Goal: Information Seeking & Learning: Learn about a topic

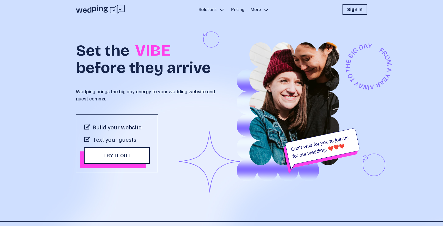
click at [214, 20] on div "Set the VIBE before they arrive Wedping brings the big day energy to your weddi…" at bounding box center [221, 120] width 291 height 203
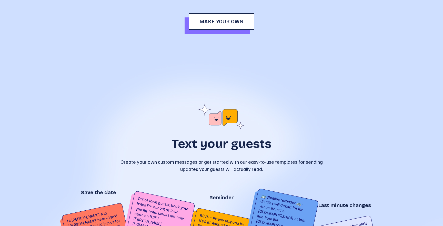
scroll to position [1223, 0]
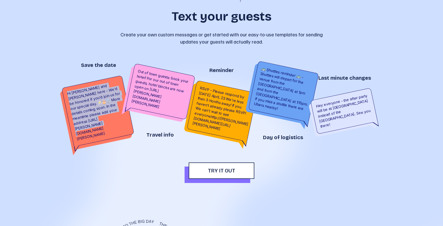
drag, startPoint x: 111, startPoint y: 123, endPoint x: 70, endPoint y: 76, distance: 62.9
click at [70, 76] on div "Save the date Hi Rose - Sam and Dave here - We’d be honored if you’d join us fo…" at bounding box center [99, 104] width 62 height 85
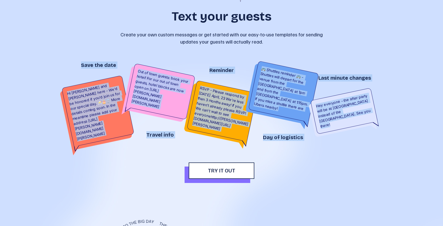
drag, startPoint x: 76, startPoint y: 54, endPoint x: 380, endPoint y: 129, distance: 313.7
click at [380, 129] on div "Text your guests Create your own custom messages or get started with our easy-t…" at bounding box center [221, 78] width 443 height 252
click at [317, 137] on div "Text your guests Create your own custom messages or get started with our easy-t…" at bounding box center [222, 77] width 308 height 203
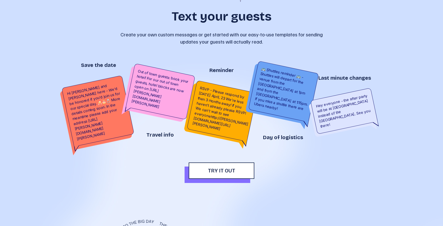
scroll to position [1219, 0]
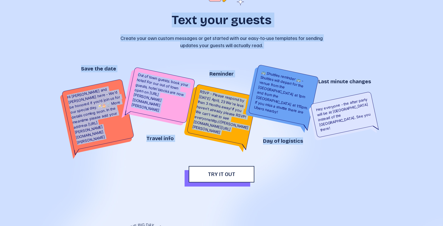
drag, startPoint x: 340, startPoint y: 184, endPoint x: 153, endPoint y: 11, distance: 254.4
click at [153, 11] on div "Text your guests Create your own custom messages or get started with our easy-t…" at bounding box center [221, 81] width 443 height 252
click at [179, 31] on div "Text your guests Create your own custom messages or get started with our easy-t…" at bounding box center [221, 14] width 205 height 69
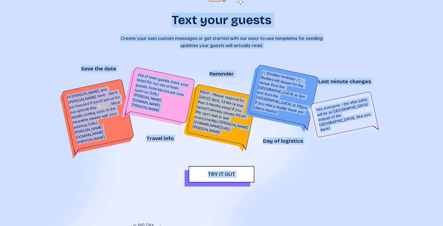
drag, startPoint x: 174, startPoint y: 19, endPoint x: 336, endPoint y: 196, distance: 240.3
click at [336, 196] on div "Solutions Pricing More Sign In Open sidebar Set the VIBE before they arrive Wed…" at bounding box center [221, 113] width 443 height 226
drag, startPoint x: 336, startPoint y: 196, endPoint x: 306, endPoint y: 176, distance: 36.2
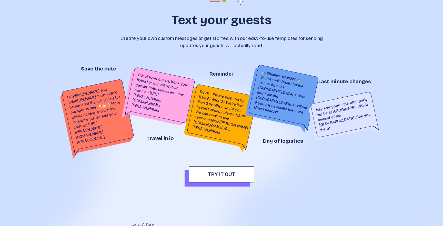
click at [306, 176] on div "Text your guests Create your own custom messages or get started with our easy-t…" at bounding box center [221, 81] width 443 height 252
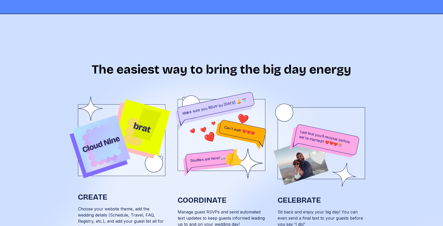
scroll to position [0, 0]
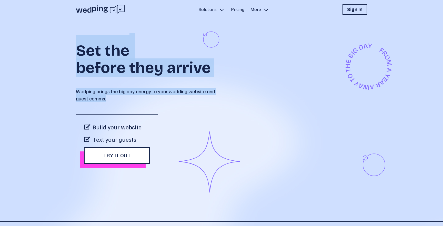
drag, startPoint x: 204, startPoint y: 165, endPoint x: 217, endPoint y: 107, distance: 59.7
click at [217, 107] on div "Set the VIBE before they arrive Wedping brings the big day energy to your weddi…" at bounding box center [149, 103] width 146 height 137
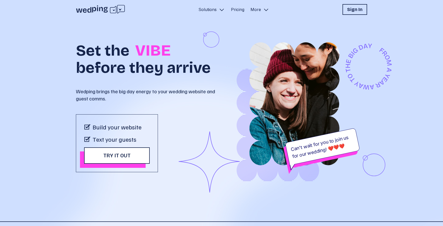
click at [212, 134] on div at bounding box center [278, 125] width 146 height 113
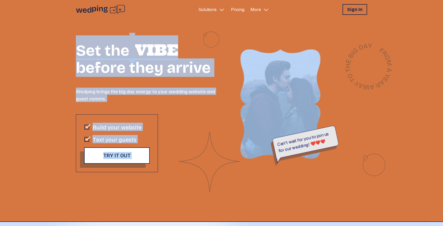
drag, startPoint x: 208, startPoint y: 175, endPoint x: 77, endPoint y: 28, distance: 196.8
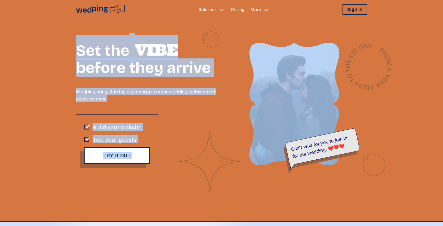
click at [77, 28] on div "Set the VIBE before they arrive Wedping brings the big day energy to your weddi…" at bounding box center [221, 120] width 291 height 203
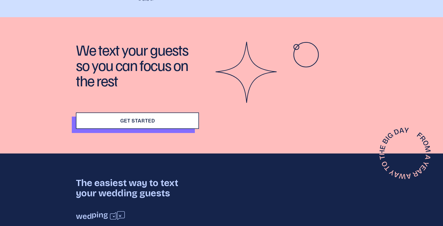
scroll to position [1638, 0]
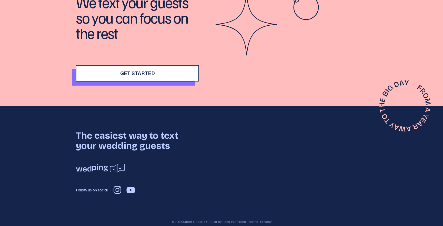
click at [83, 160] on div "The easiest way to text your wedding guests Follow us on social:" at bounding box center [137, 163] width 123 height 64
click at [83, 164] on icon at bounding box center [100, 168] width 49 height 9
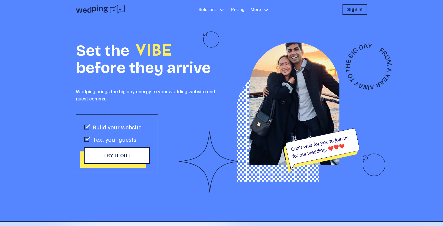
click at [237, 116] on img at bounding box center [295, 103] width 146 height 123
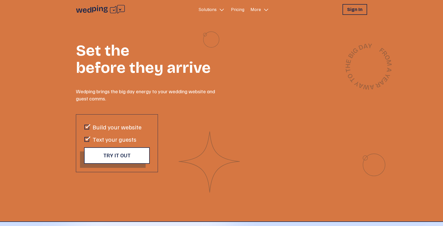
click at [238, 116] on div "Can't wait for you to join us for our wedding! ❤️️️❤️️️❤️ Can't wait for you to…" at bounding box center [333, 103] width 190 height 161
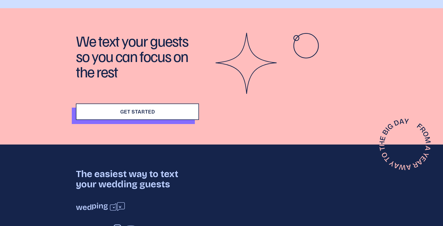
scroll to position [1638, 0]
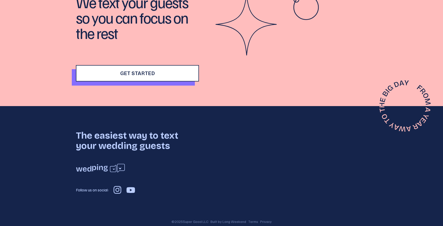
drag, startPoint x: 131, startPoint y: 61, endPoint x: 120, endPoint y: 32, distance: 31.5
click at [120, 32] on div "We text your guests so you can focus on the rest Get Started" at bounding box center [137, 37] width 123 height 87
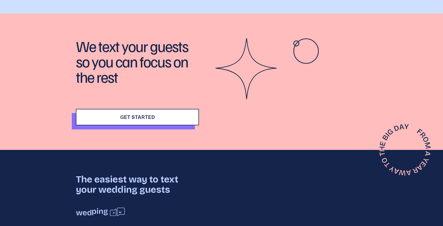
scroll to position [1575, 0]
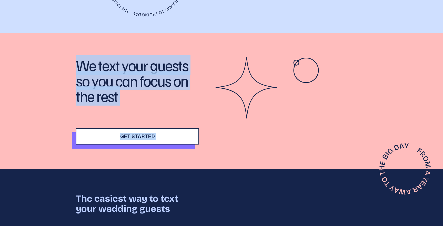
drag, startPoint x: 206, startPoint y: 145, endPoint x: 79, endPoint y: 47, distance: 159.6
click at [76, 47] on div "We text your guests so you can focus on the rest Get Started" at bounding box center [221, 101] width 443 height 136
drag, startPoint x: 89, startPoint y: 48, endPoint x: 134, endPoint y: 83, distance: 57.3
click at [134, 83] on p "We text your guests so you can focus on the rest" at bounding box center [137, 80] width 123 height 46
drag, startPoint x: 98, startPoint y: 76, endPoint x: 83, endPoint y: 48, distance: 31.7
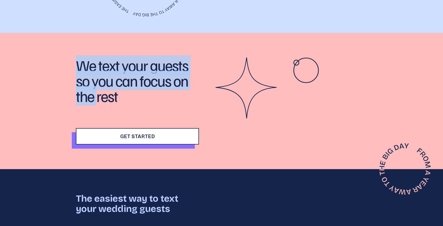
click at [80, 37] on div "We text your guests so you can focus on the rest Get Started" at bounding box center [221, 101] width 443 height 136
click at [85, 57] on p "We text your guests so you can focus on the rest" at bounding box center [137, 80] width 123 height 46
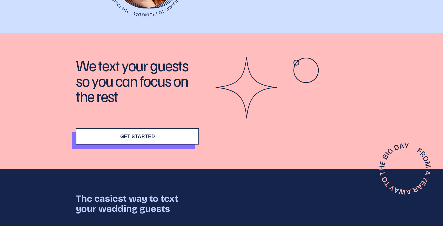
click at [73, 57] on div "We text your guests so you can focus on the rest Get Started" at bounding box center [222, 100] width 308 height 87
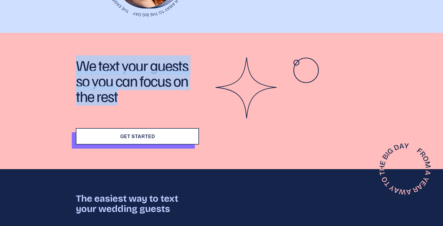
drag, startPoint x: 73, startPoint y: 46, endPoint x: 164, endPoint y: 86, distance: 100.3
click at [164, 86] on div "We text your guests so you can focus on the rest Get Started" at bounding box center [222, 100] width 308 height 87
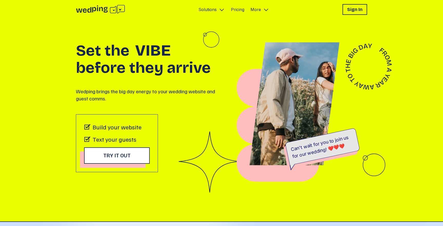
scroll to position [2, 0]
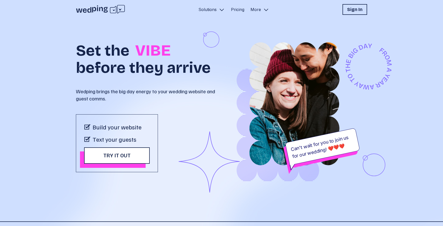
click at [84, 9] on icon at bounding box center [85, 10] width 4 height 4
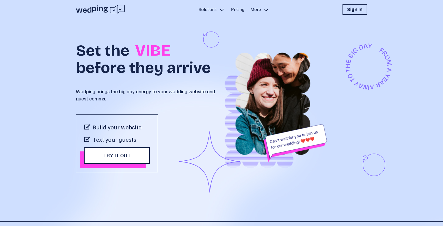
click at [103, 11] on icon at bounding box center [100, 9] width 49 height 9
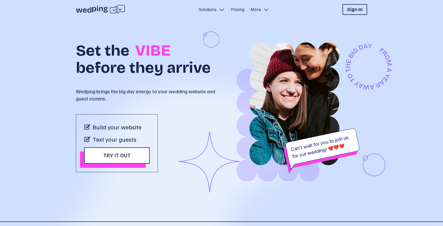
click at [214, 11] on p "Solutions" at bounding box center [207, 9] width 18 height 6
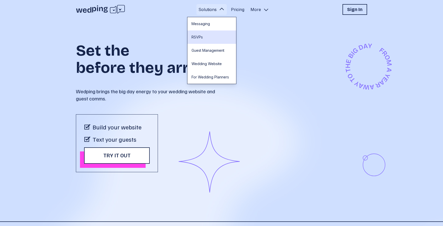
click at [206, 36] on link "RSVPs" at bounding box center [211, 37] width 49 height 13
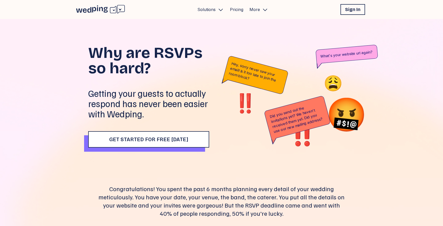
click at [221, 8] on icon "Primary Navigation" at bounding box center [221, 10] width 6 height 6
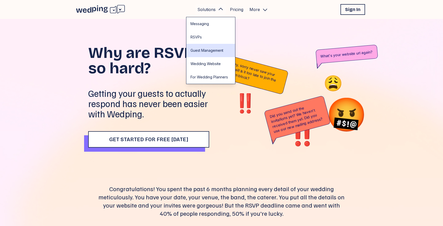
click at [216, 52] on link "Guest Management" at bounding box center [210, 50] width 49 height 13
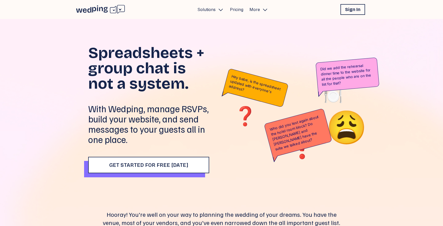
click at [216, 3] on div "Solutions Pricing More Sign In Open sidebar" at bounding box center [221, 9] width 443 height 19
click at [213, 8] on p "Solutions" at bounding box center [206, 9] width 18 height 6
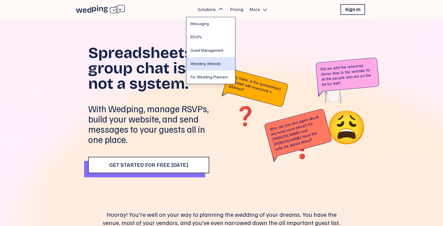
click at [198, 60] on link "Wedding Website" at bounding box center [210, 63] width 49 height 13
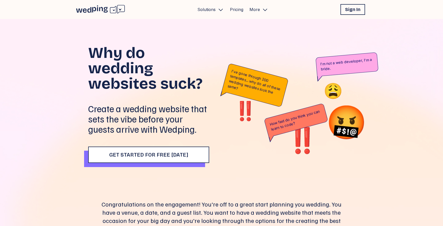
click at [215, 11] on p "Solutions" at bounding box center [206, 9] width 18 height 6
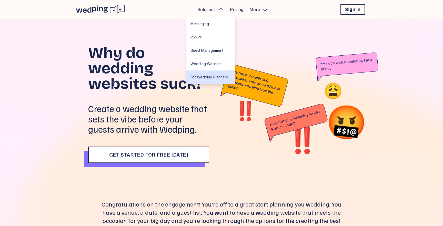
click at [205, 75] on link "For Wedding Planners" at bounding box center [210, 77] width 49 height 13
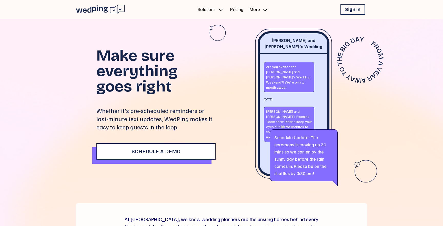
click at [93, 16] on div "Solutions Pricing More Sign In Open sidebar" at bounding box center [221, 9] width 443 height 19
click at [98, 12] on icon at bounding box center [100, 9] width 49 height 9
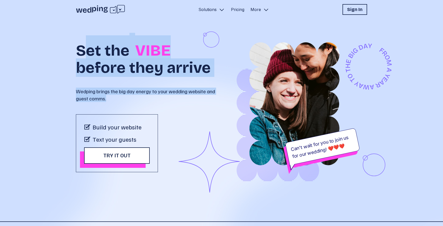
drag, startPoint x: 84, startPoint y: 55, endPoint x: 211, endPoint y: 170, distance: 171.5
click at [201, 112] on div "Set the VIBE before they arrive Wedping brings the big day energy to your weddi…" at bounding box center [149, 103] width 146 height 137
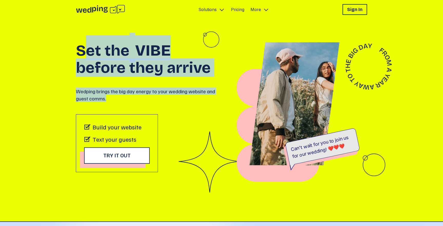
click at [117, 97] on p "Wedping brings the big day energy to your wedding website and guest comms." at bounding box center [149, 95] width 146 height 14
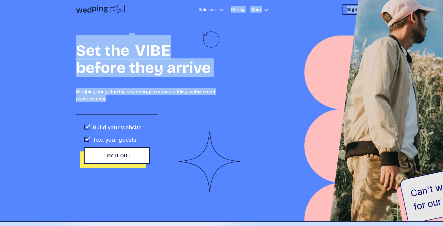
drag, startPoint x: 112, startPoint y: 100, endPoint x: 221, endPoint y: 8, distance: 142.7
click at [221, 7] on div "Solutions Pricing More Sign In Open sidebar Set the VIBE before they arrive Wed…" at bounding box center [221, 111] width 443 height 222
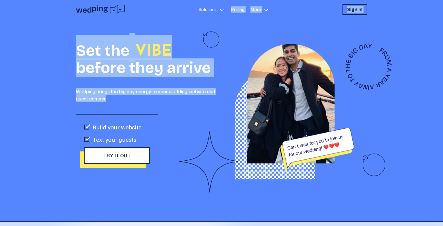
click at [219, 9] on icon "Primary Navigation" at bounding box center [222, 10] width 6 height 6
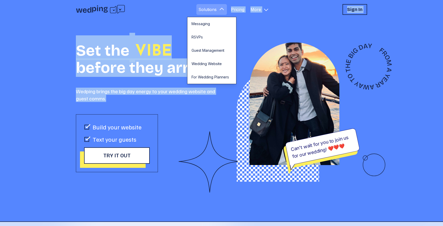
click at [219, 9] on icon "Primary Navigation" at bounding box center [222, 9] width 6 height 6
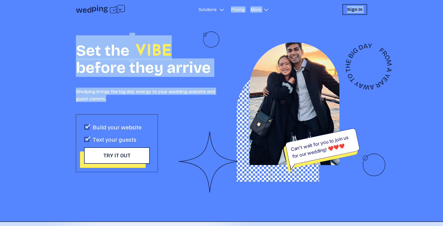
click at [282, 8] on div "Solutions Pricing More Sign In Open sidebar" at bounding box center [221, 9] width 291 height 11
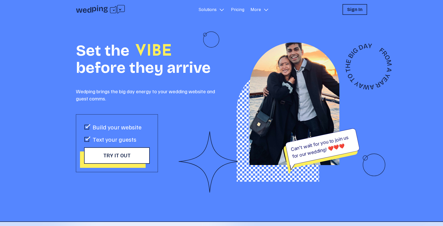
click at [269, 8] on button "More" at bounding box center [259, 9] width 23 height 11
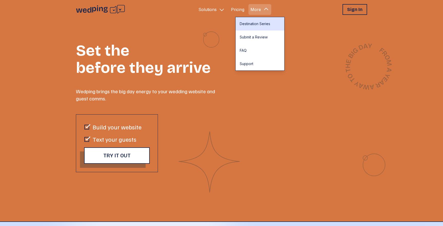
click at [261, 18] on link "Destination Series" at bounding box center [260, 23] width 49 height 13
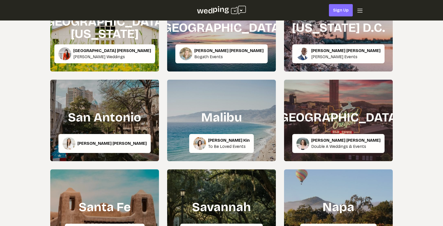
scroll to position [399, 0]
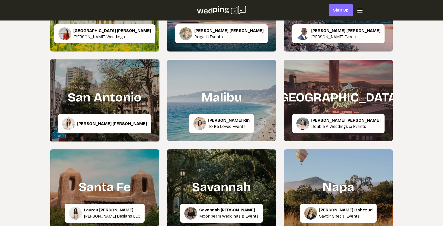
click at [147, 83] on div "San Antonio Megan Wilkinson" at bounding box center [105, 100] width 110 height 82
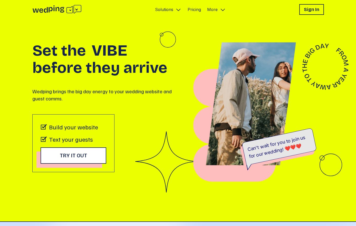
click at [45, 5] on icon at bounding box center [56, 9] width 49 height 9
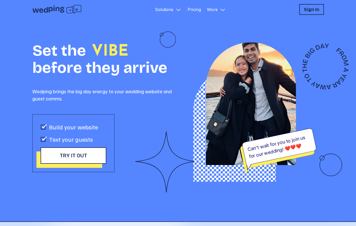
click at [169, 12] on p "Solutions" at bounding box center [164, 9] width 18 height 6
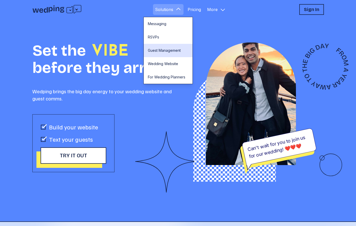
click at [159, 48] on link "Guest Management" at bounding box center [168, 50] width 49 height 13
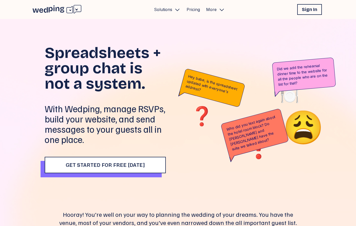
click at [41, 15] on div "Solutions Pricing More Sign In Open sidebar" at bounding box center [178, 9] width 356 height 19
click at [41, 10] on icon at bounding box center [56, 9] width 49 height 9
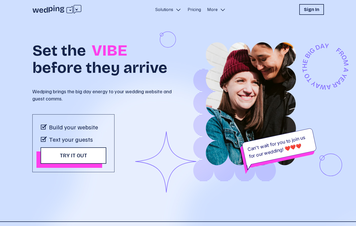
click at [63, 11] on icon at bounding box center [62, 9] width 4 height 5
click at [152, 19] on div "Set the VIBE before they arrive Wedping brings the big day energy to your weddi…" at bounding box center [177, 120] width 291 height 203
click at [163, 9] on p "Solutions" at bounding box center [164, 9] width 18 height 6
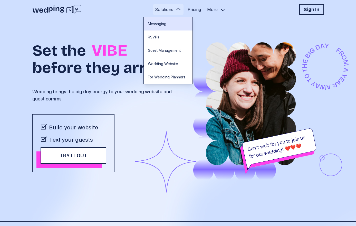
click at [166, 27] on link "Messaging" at bounding box center [168, 23] width 49 height 13
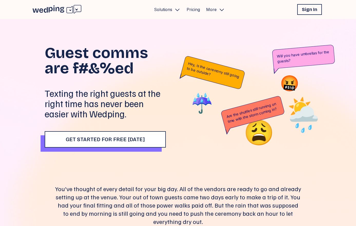
click at [64, 6] on icon at bounding box center [56, 9] width 49 height 9
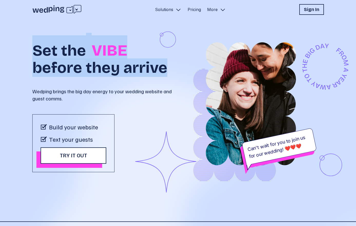
drag, startPoint x: 31, startPoint y: 48, endPoint x: 154, endPoint y: 78, distance: 126.1
click at [154, 78] on div "Set the VIBE before they arrive Wedping brings the big day energy to your weddi…" at bounding box center [178, 120] width 308 height 203
